Goal: Task Accomplishment & Management: Manage account settings

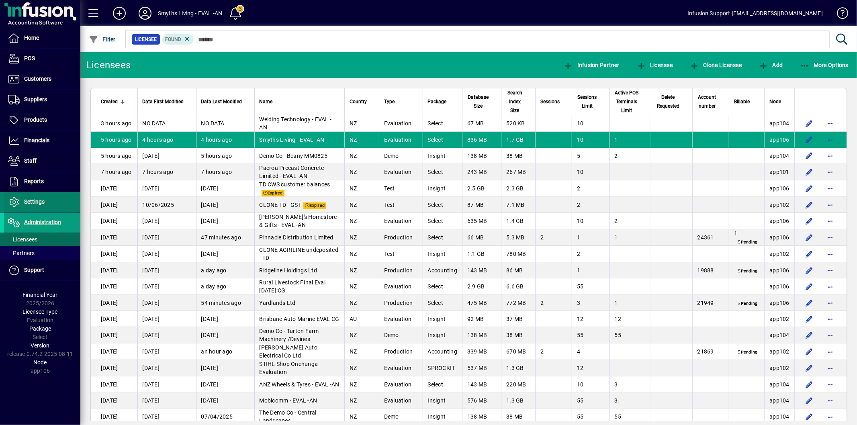
click at [39, 202] on span "Settings" at bounding box center [34, 201] width 20 height 6
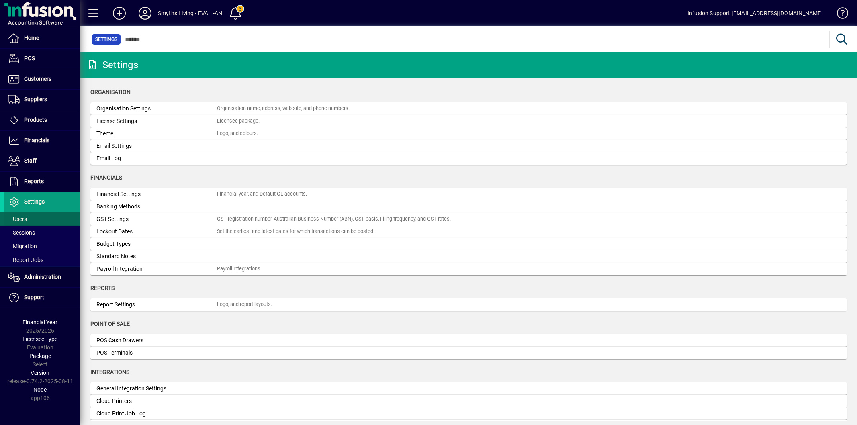
click at [22, 216] on span "Users" at bounding box center [17, 219] width 19 height 6
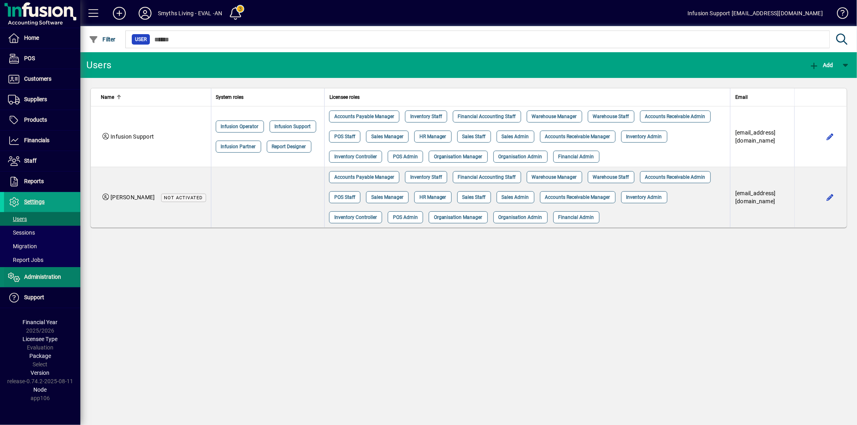
click at [46, 278] on span "Administration" at bounding box center [42, 277] width 37 height 6
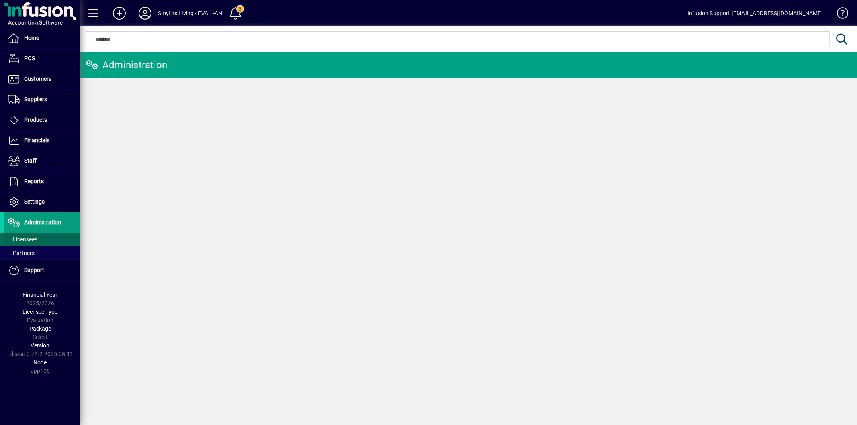
click at [49, 234] on span at bounding box center [42, 239] width 76 height 19
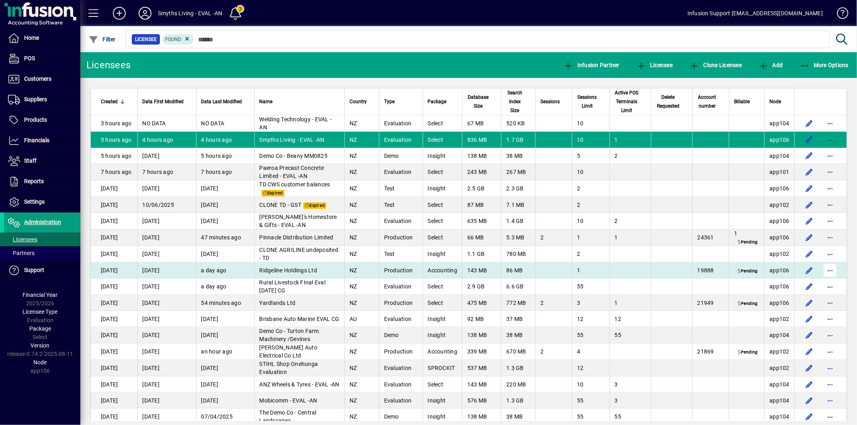
click at [827, 270] on span "button" at bounding box center [829, 270] width 19 height 19
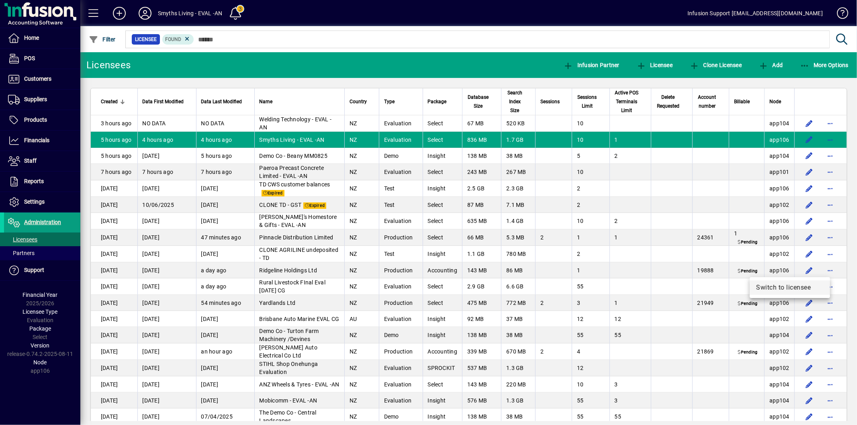
click at [787, 287] on span "Switch to licensee" at bounding box center [789, 288] width 67 height 10
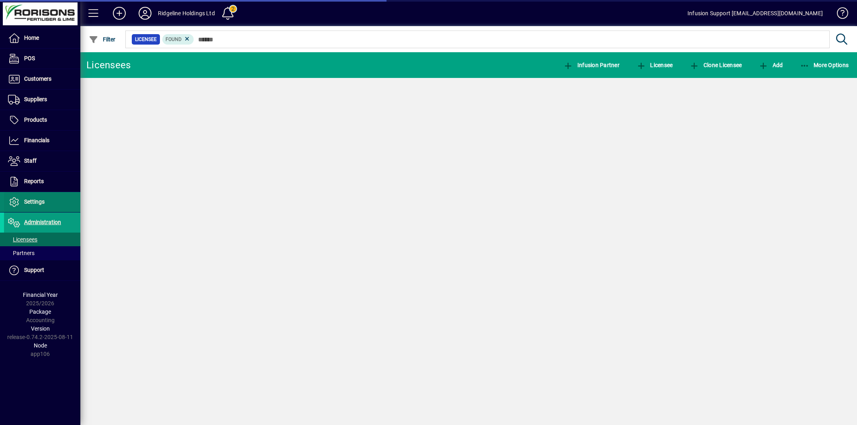
click at [32, 202] on span "Settings" at bounding box center [34, 201] width 20 height 6
